Goal: Task Accomplishment & Management: Use online tool/utility

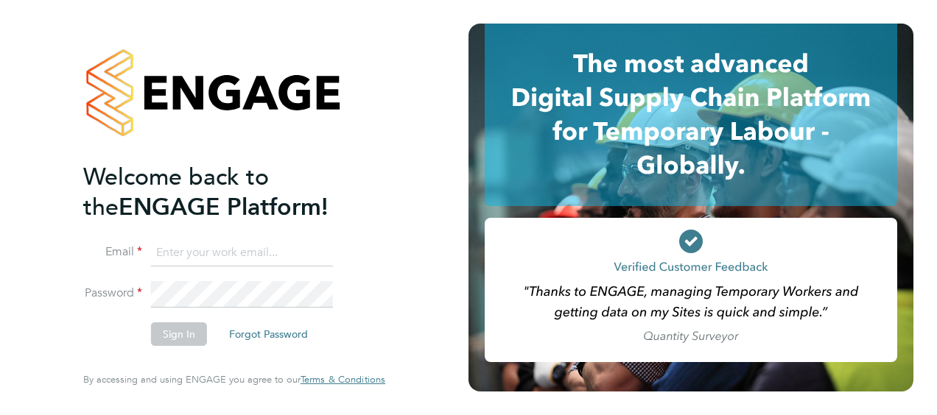
type input "[PERSON_NAME][EMAIL_ADDRESS][DOMAIN_NAME]"
click at [175, 337] on button "Sign In" at bounding box center [179, 335] width 56 height 24
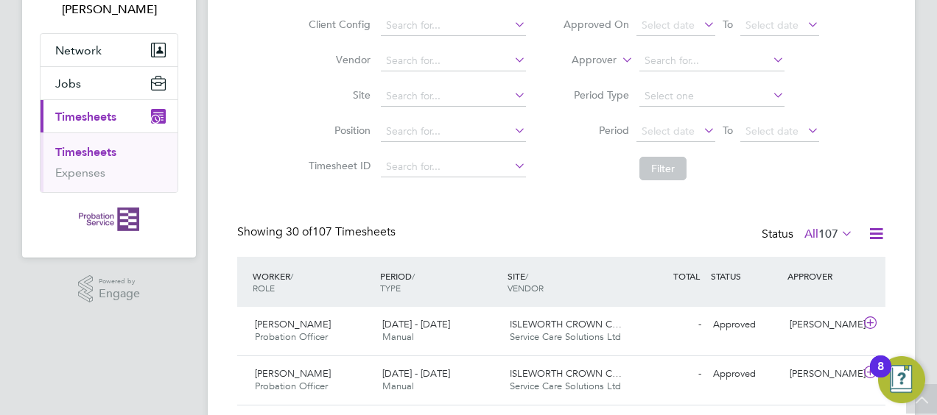
click at [102, 153] on link "Timesheets" at bounding box center [85, 152] width 61 height 14
